Goal: Task Accomplishment & Management: Manage account settings

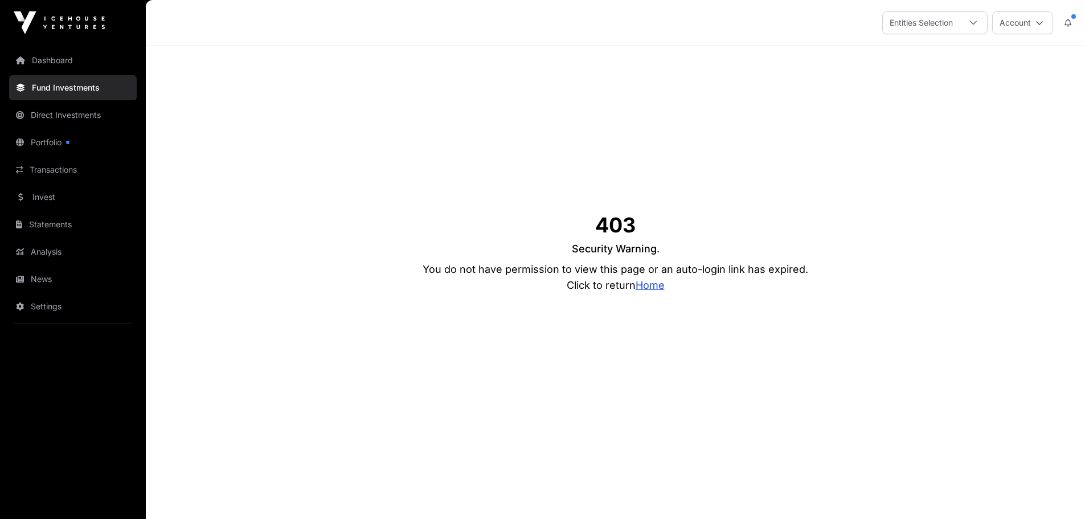
click at [644, 285] on link "Home" at bounding box center [650, 285] width 29 height 12
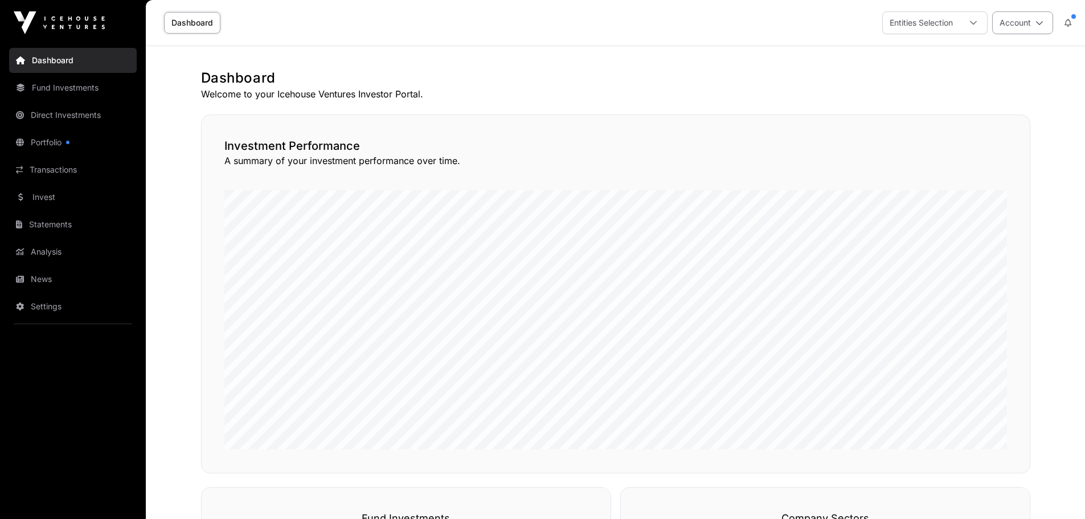
click at [1038, 24] on icon at bounding box center [1040, 23] width 8 height 8
click at [965, 25] on div at bounding box center [973, 23] width 27 height 22
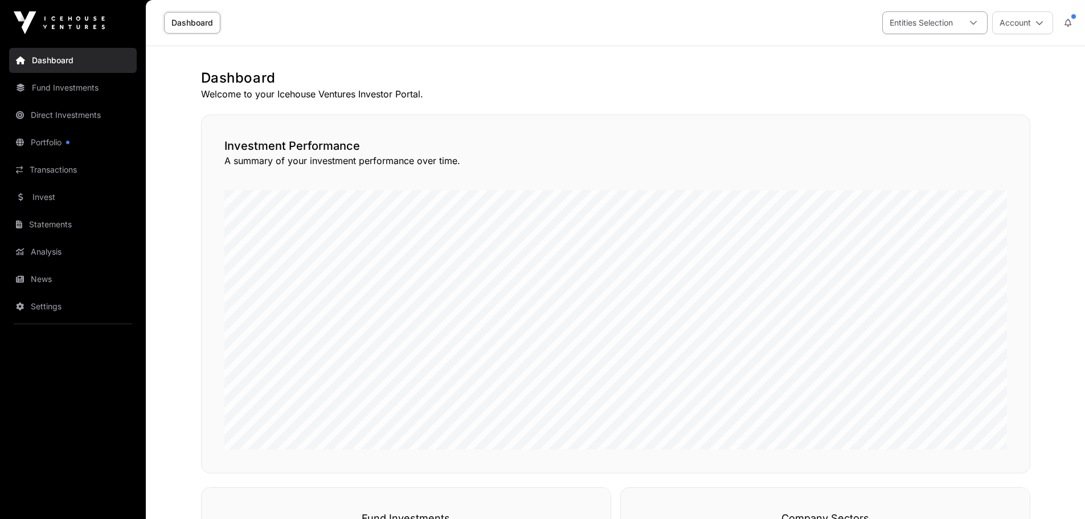
click at [970, 24] on div at bounding box center [973, 23] width 27 height 22
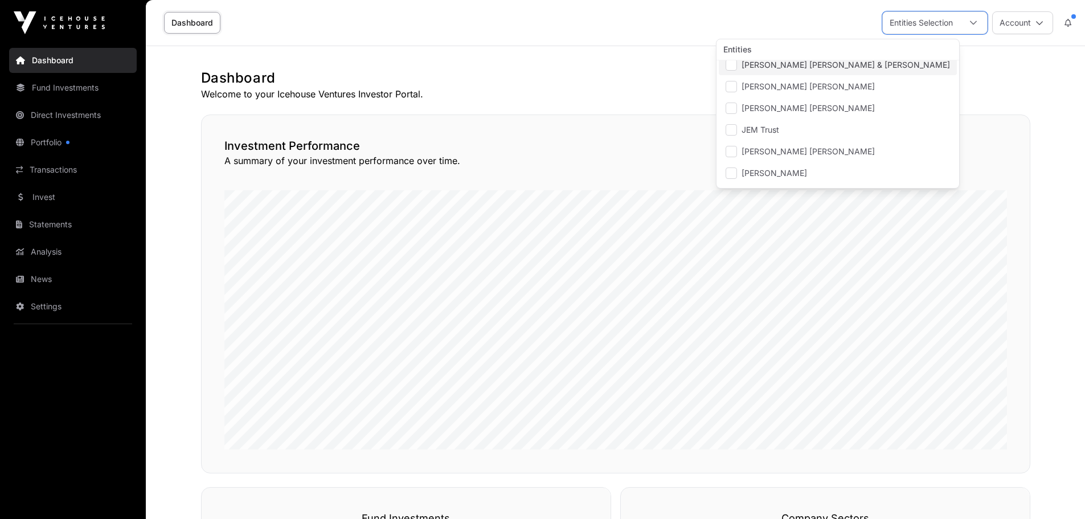
scroll to position [228, 0]
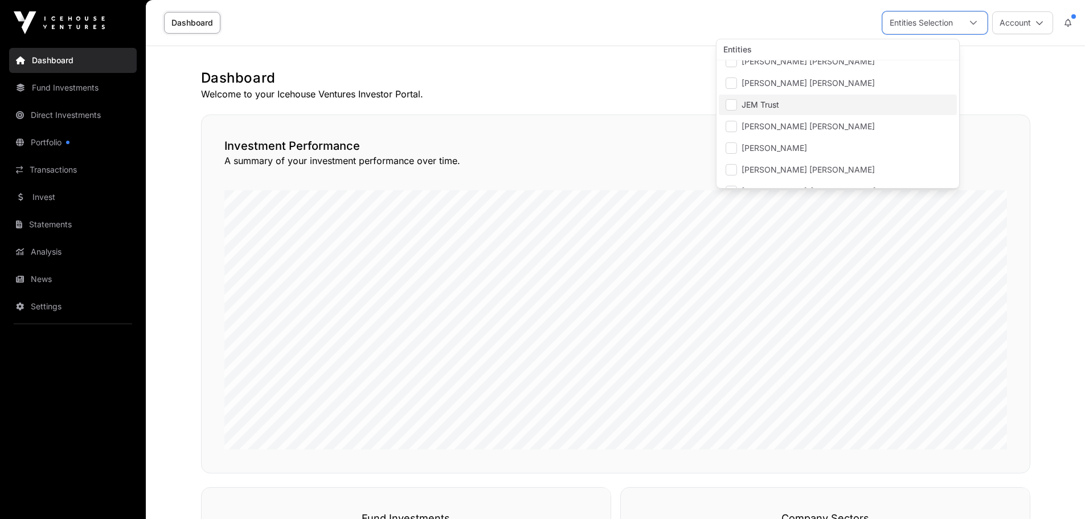
click at [760, 105] on span "JEM Trust" at bounding box center [761, 105] width 38 height 8
click at [510, 72] on h1 "Dashboard" at bounding box center [615, 78] width 829 height 18
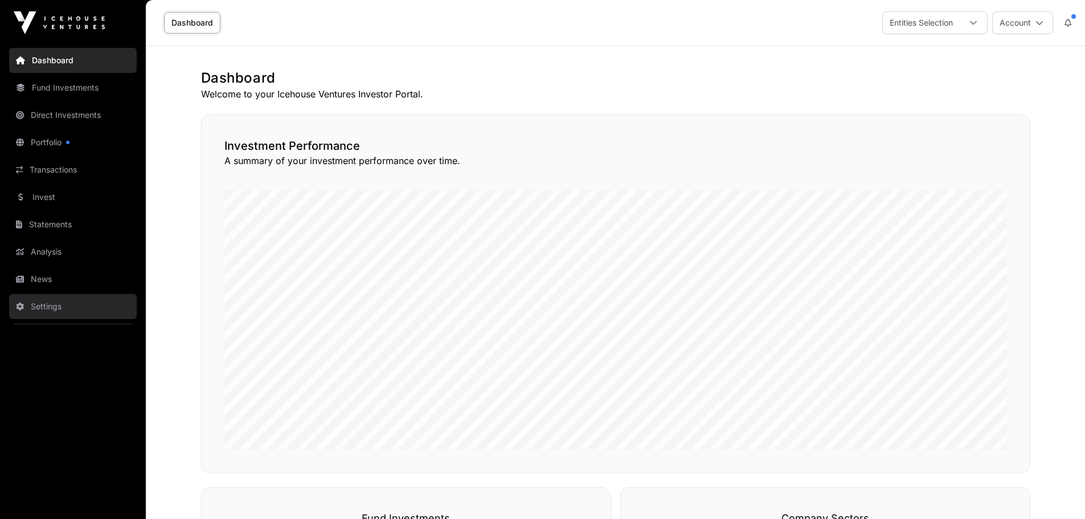
click at [55, 309] on link "Settings" at bounding box center [73, 306] width 128 height 25
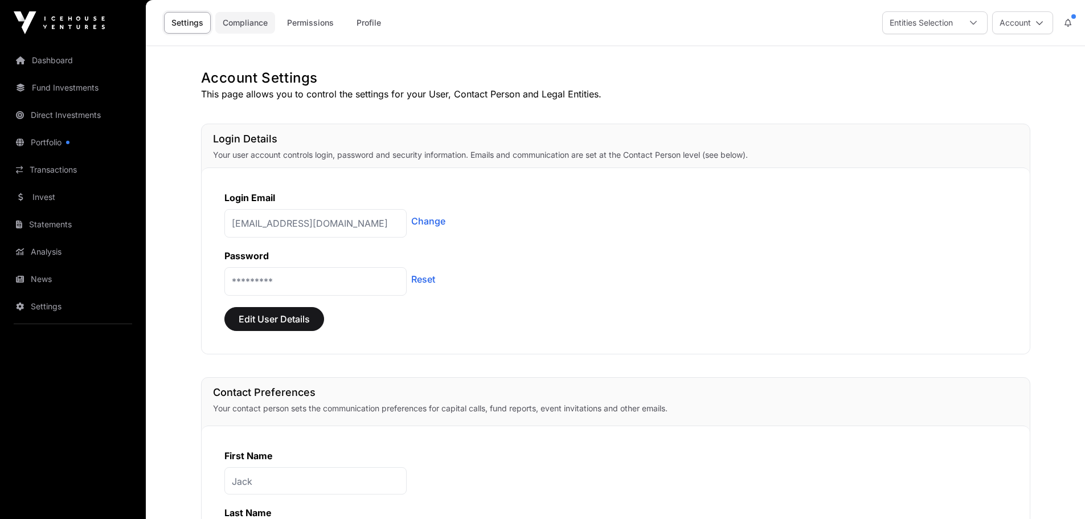
click at [235, 27] on link "Compliance" at bounding box center [245, 23] width 60 height 22
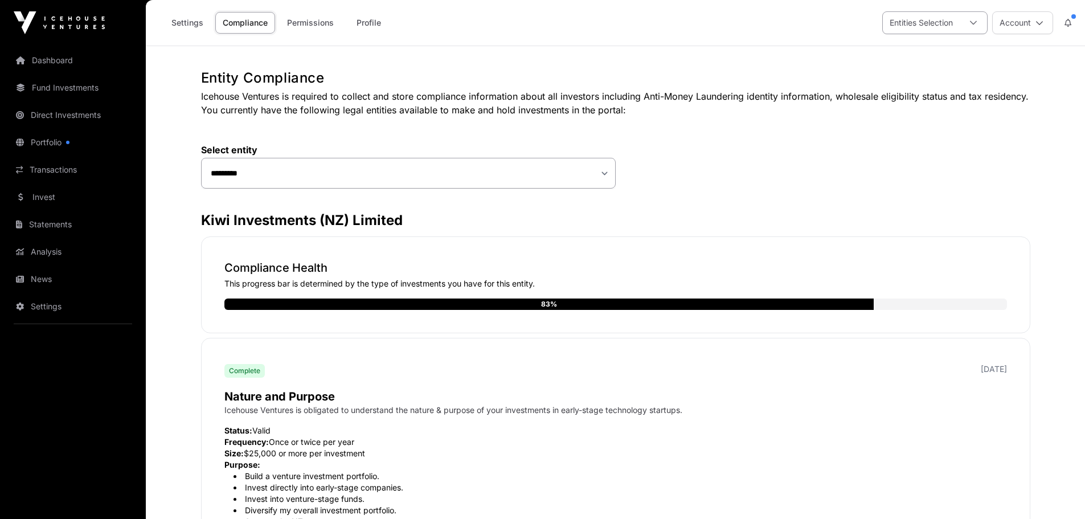
click at [958, 23] on div "Entities Selection" at bounding box center [921, 23] width 77 height 22
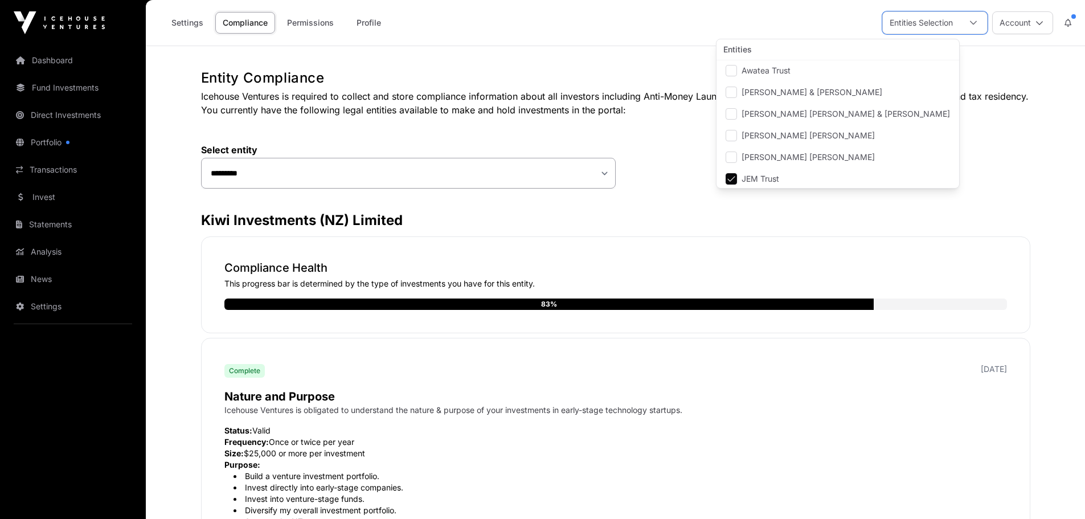
scroll to position [155, 0]
click at [758, 181] on span "JEM Trust" at bounding box center [761, 178] width 38 height 8
click at [738, 174] on li "JEM Trust" at bounding box center [838, 177] width 238 height 21
select select
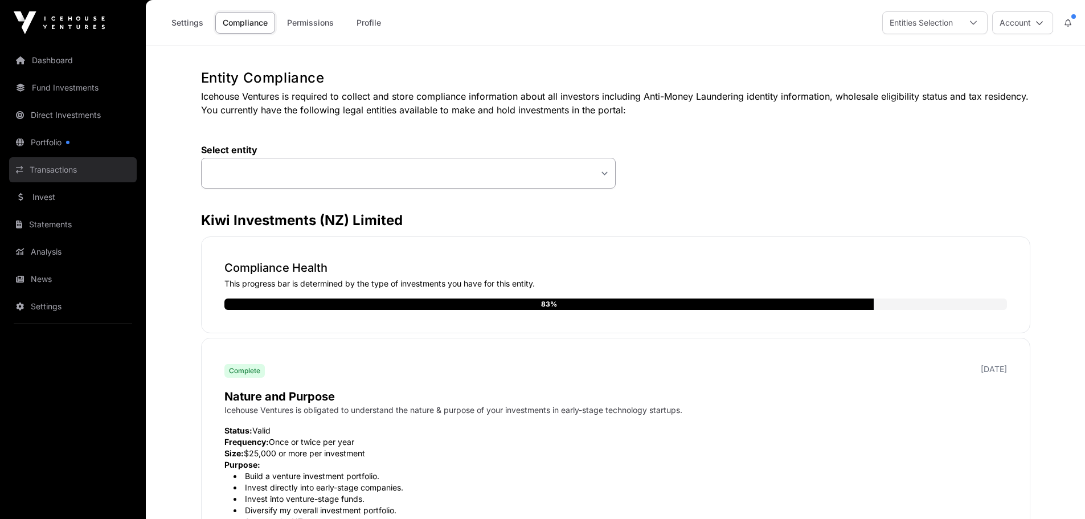
click at [56, 169] on link "Transactions" at bounding box center [73, 169] width 128 height 25
click at [1040, 28] on button "Account" at bounding box center [1022, 22] width 61 height 23
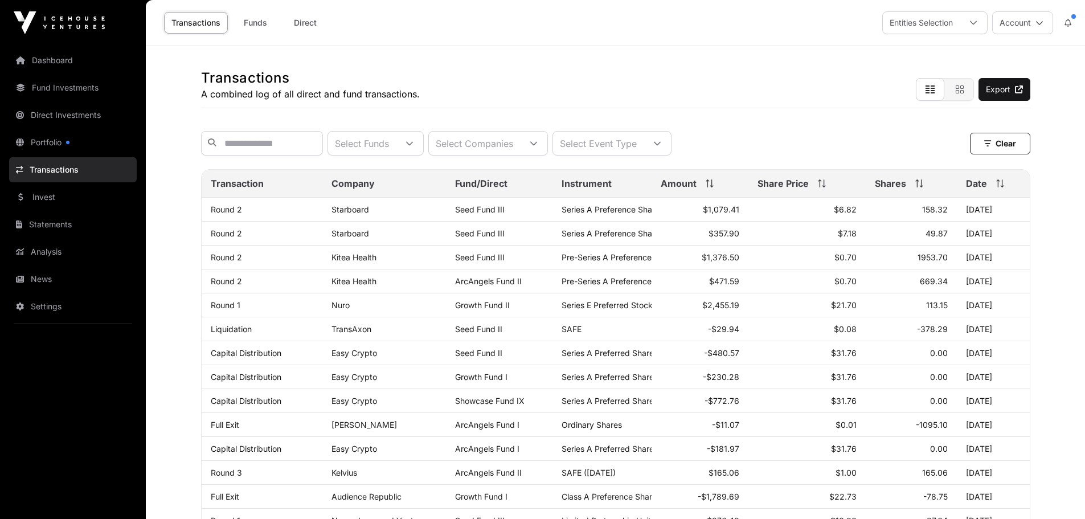
click at [619, 81] on div "Transactions A combined log of all direct and fund transactions. Export" at bounding box center [615, 77] width 829 height 62
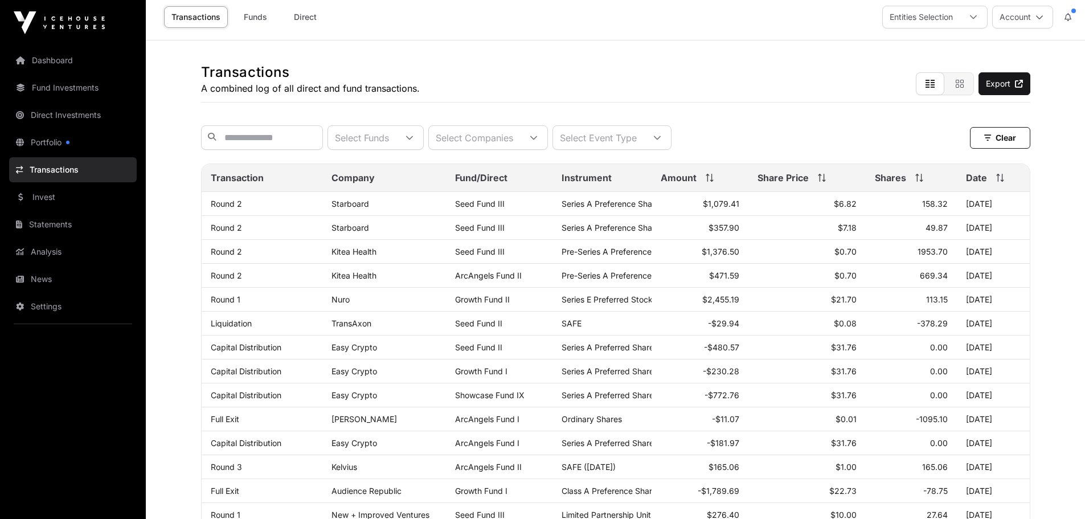
scroll to position [5, 0]
